Goal: Use online tool/utility: Utilize a website feature to perform a specific function

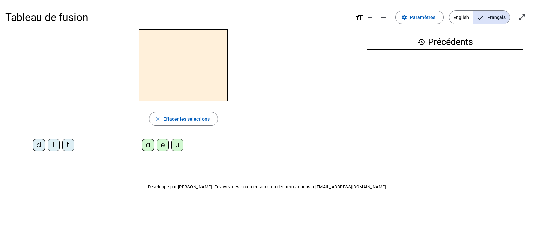
click at [53, 144] on div "l" at bounding box center [54, 145] width 12 height 12
click at [163, 144] on div "e" at bounding box center [163, 145] width 12 height 12
click at [177, 145] on div "u" at bounding box center [177, 145] width 12 height 12
click at [68, 144] on div "t" at bounding box center [68, 145] width 12 height 12
click at [38, 144] on div "d" at bounding box center [39, 145] width 12 height 12
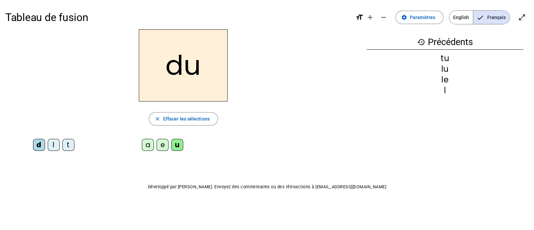
click at [164, 147] on div "e" at bounding box center [163, 145] width 12 height 12
click at [67, 144] on div "t" at bounding box center [68, 145] width 12 height 12
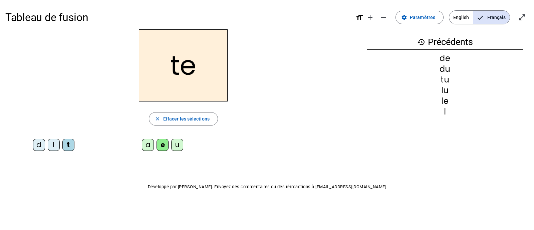
click at [150, 145] on div "a" at bounding box center [148, 145] width 12 height 12
click at [53, 146] on div "l" at bounding box center [54, 145] width 12 height 12
